Goal: Navigation & Orientation: Find specific page/section

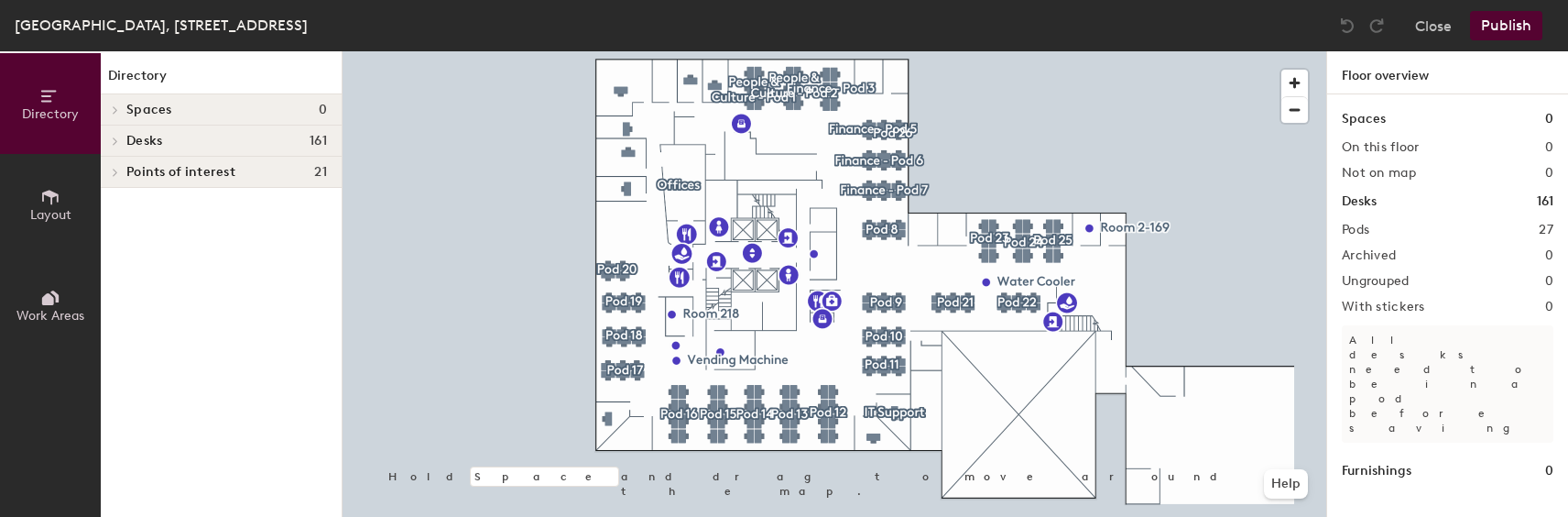
click at [122, 141] on span at bounding box center [114, 141] width 16 height 9
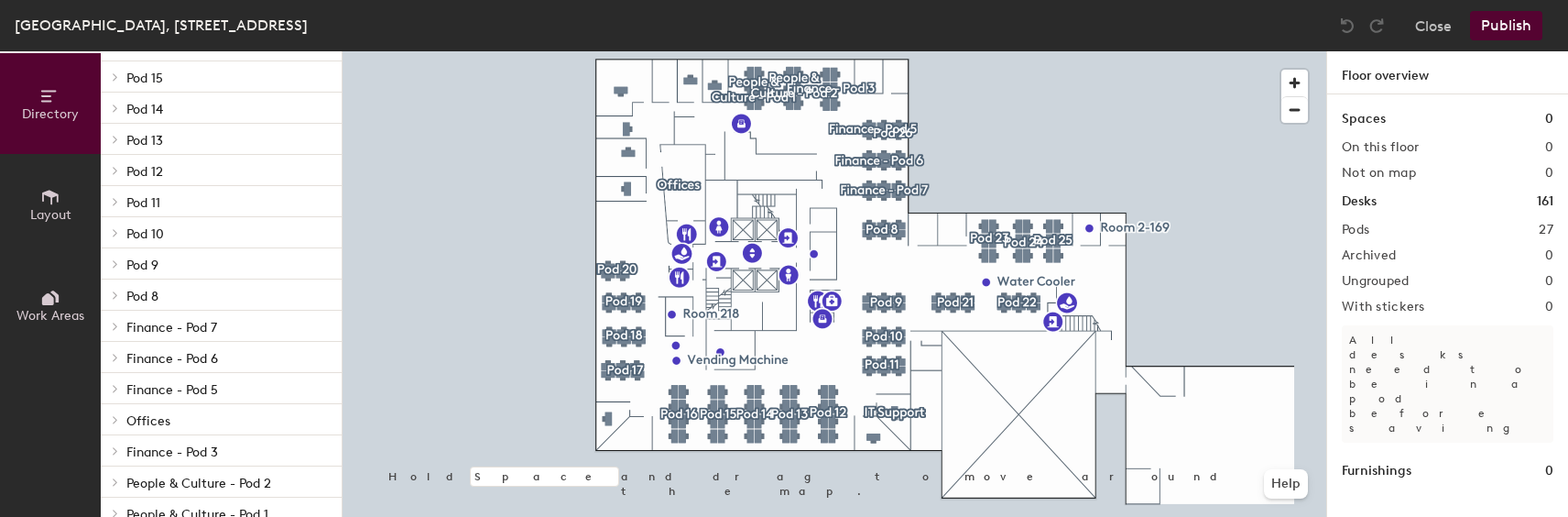
scroll to position [121, 0]
click at [114, 401] on div at bounding box center [113, 393] width 24 height 31
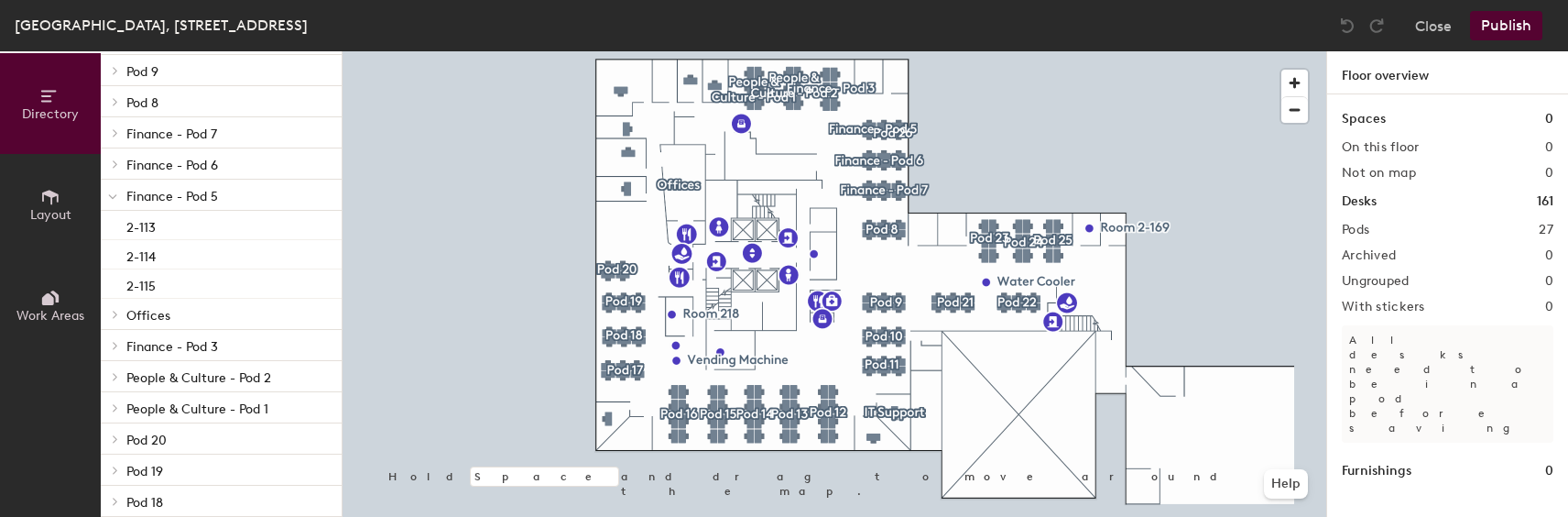
scroll to position [205, 0]
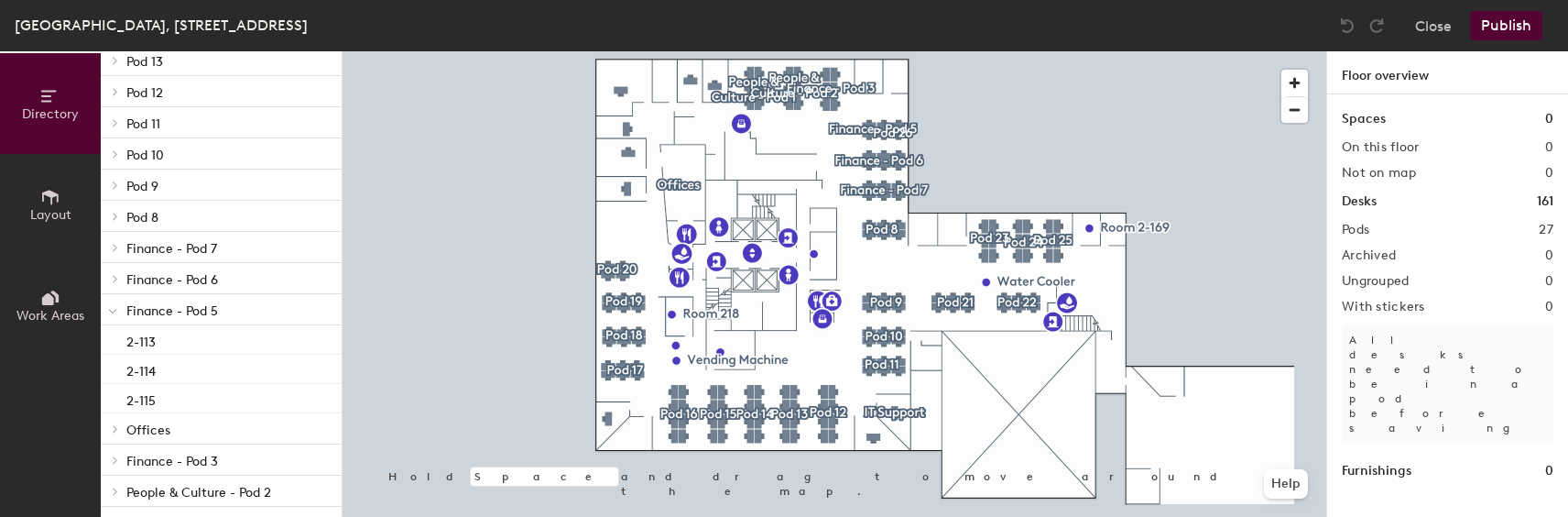
click at [188, 305] on span "Finance - Pod 5" at bounding box center [172, 311] width 92 height 16
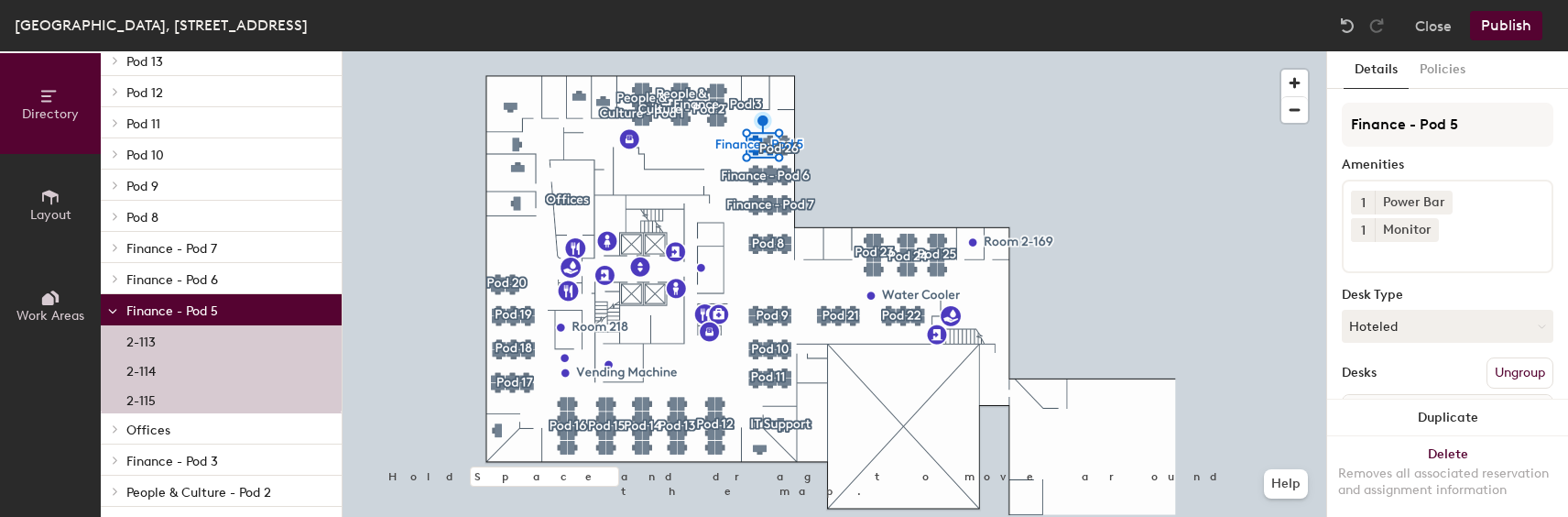
scroll to position [0, 0]
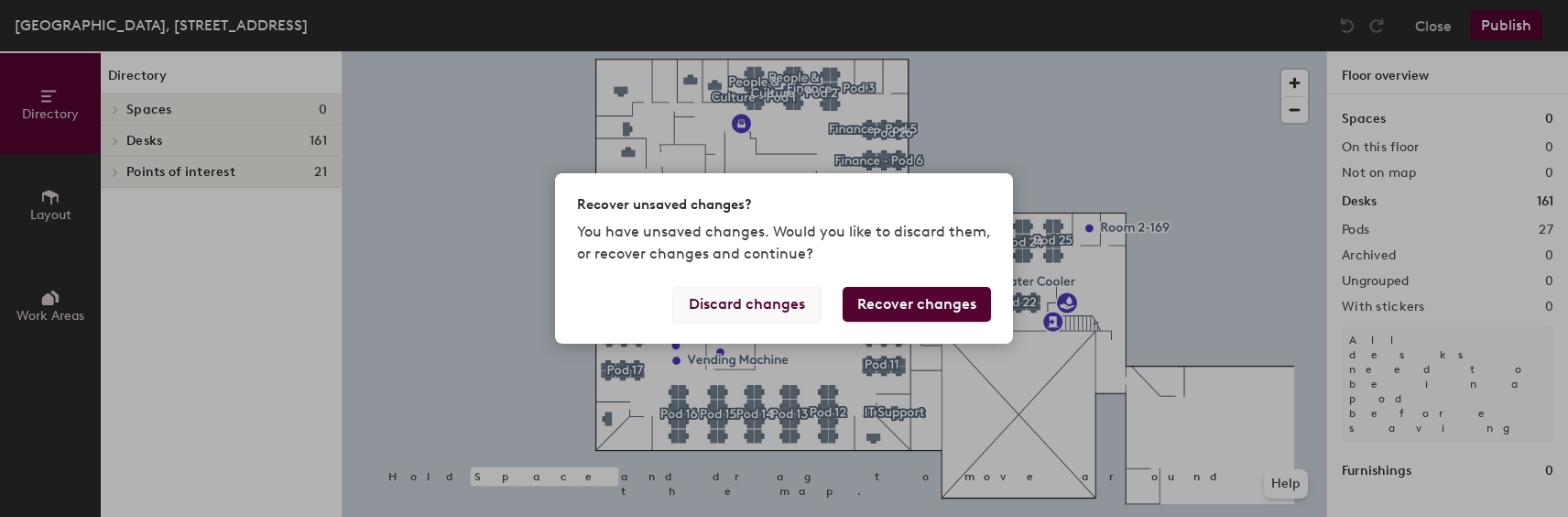
click at [757, 310] on button "Discard changes" at bounding box center [746, 304] width 147 height 35
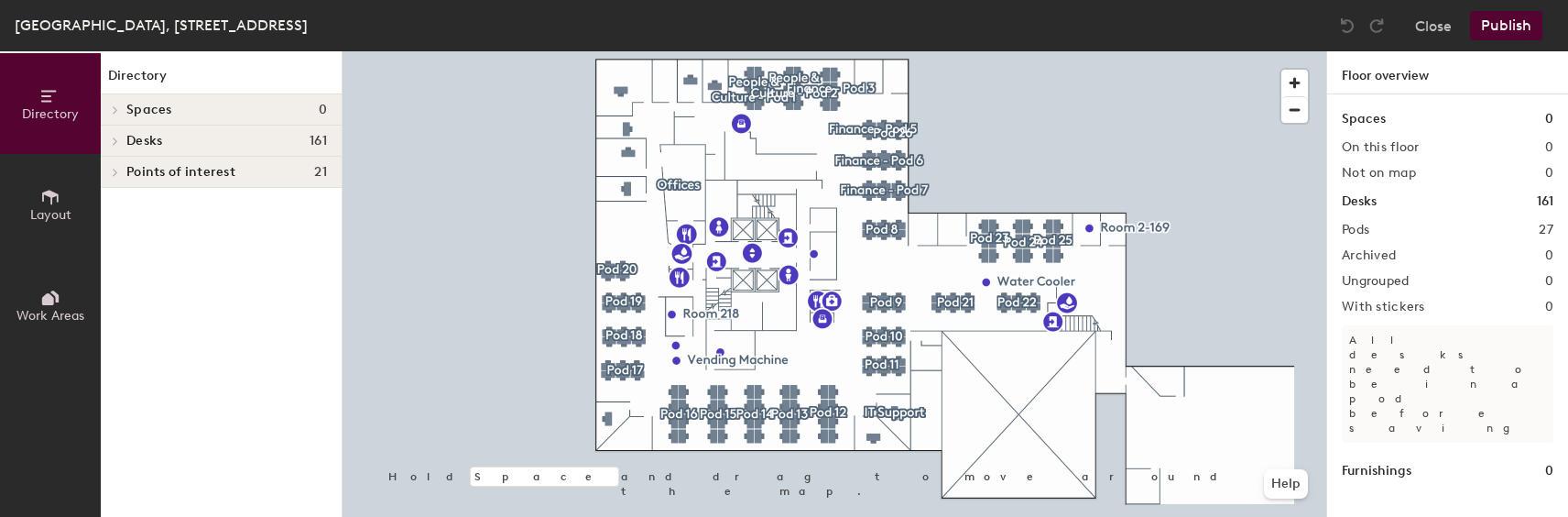
click at [122, 116] on div at bounding box center [113, 109] width 24 height 31
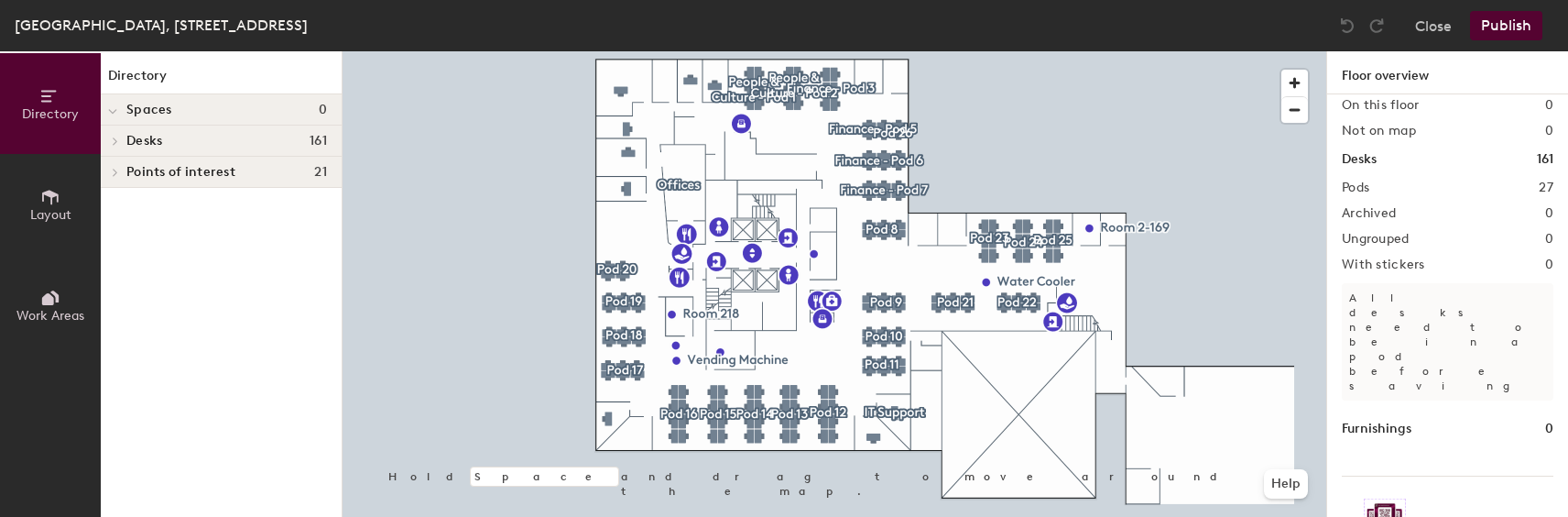
scroll to position [42, 0]
click at [35, 308] on span "Work Areas" at bounding box center [50, 316] width 67 height 16
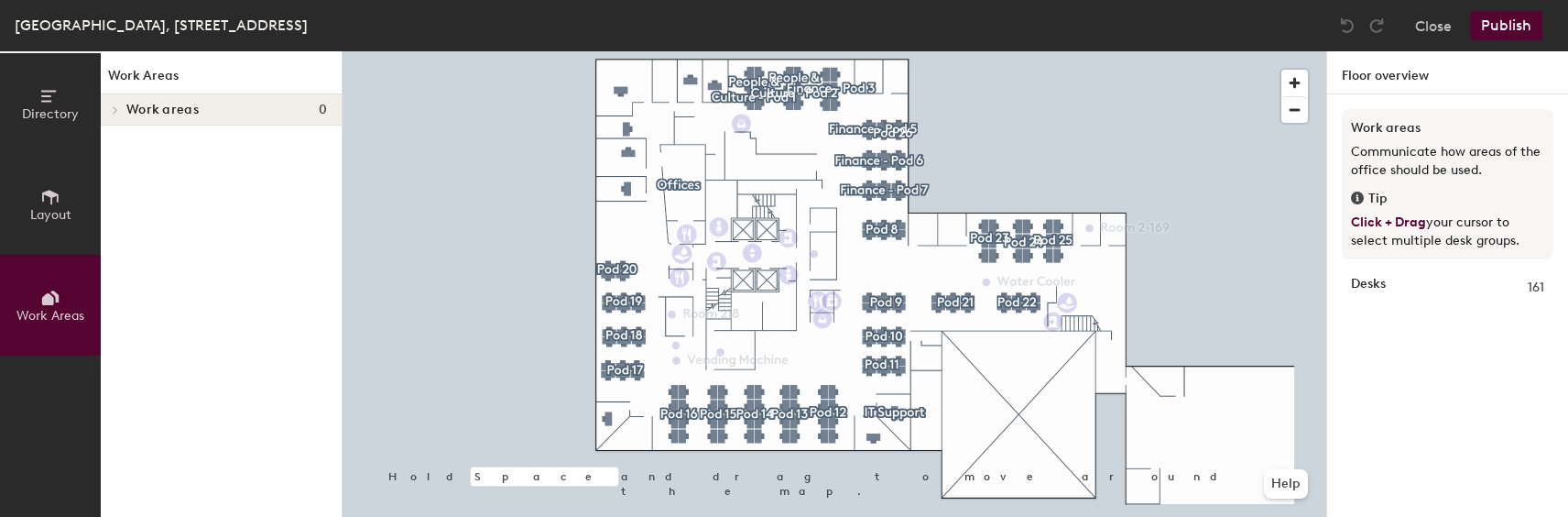
click at [125, 106] on div "Work areas 0" at bounding box center [221, 109] width 241 height 31
click at [53, 116] on span "Directory" at bounding box center [49, 114] width 56 height 16
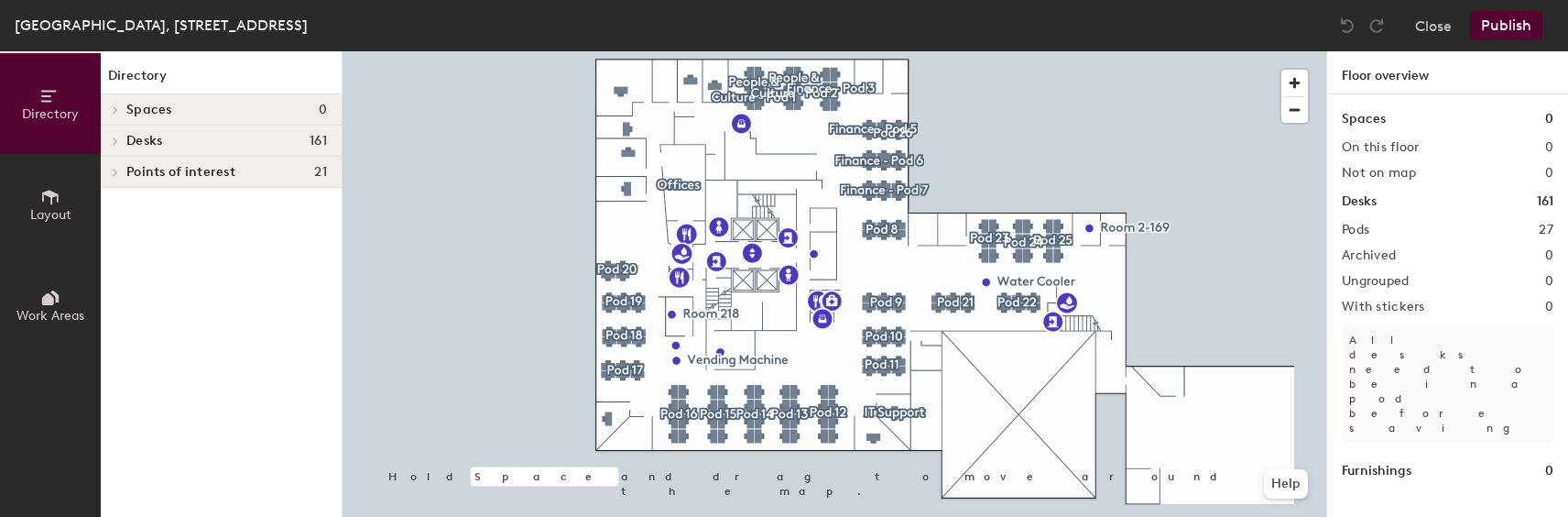
click at [114, 35] on div "[GEOGRAPHIC_DATA], [STREET_ADDRESS]" at bounding box center [161, 25] width 293 height 23
